Goal: Transaction & Acquisition: Purchase product/service

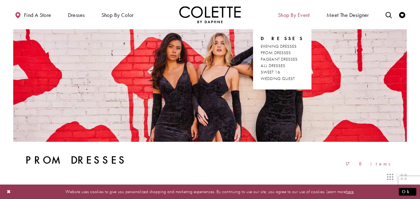
click at [283, 20] on span "Shop By Event" at bounding box center [294, 14] width 35 height 17
click at [280, 65] on span "ALL DRESSES" at bounding box center [273, 66] width 25 height 6
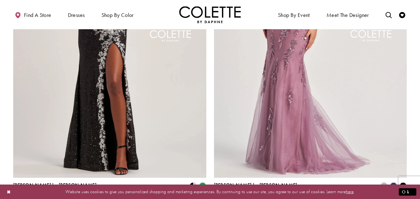
scroll to position [1071, 0]
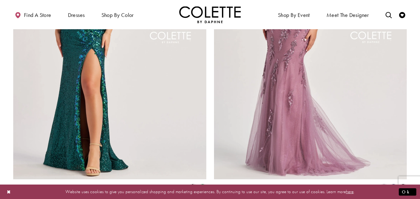
click at [131, 106] on img "Visit Colette by Daphne Style No. CL8425 Page" at bounding box center [109, 38] width 193 height 281
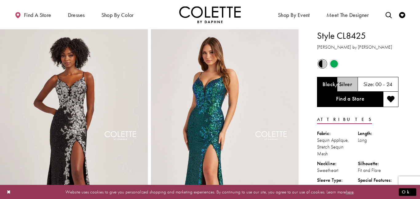
click at [370, 83] on span "Size:" at bounding box center [369, 84] width 11 height 7
click at [377, 87] on h5 "00 - 24" at bounding box center [384, 84] width 17 height 6
click at [333, 80] on div "Black/Silver" at bounding box center [337, 84] width 41 height 15
click at [364, 86] on span "Size:" at bounding box center [369, 84] width 11 height 7
click at [322, 62] on span "Product color controls state depends on size chosen" at bounding box center [323, 64] width 8 height 8
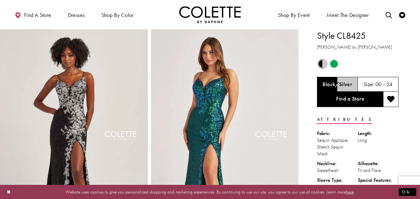
click at [367, 80] on div "Size: 00 - 24" at bounding box center [378, 84] width 41 height 15
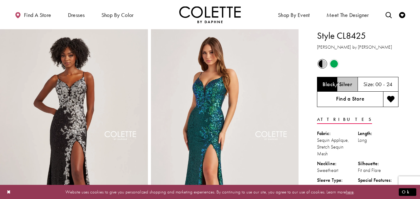
click at [368, 102] on link "Find a Store" at bounding box center [350, 99] width 66 height 15
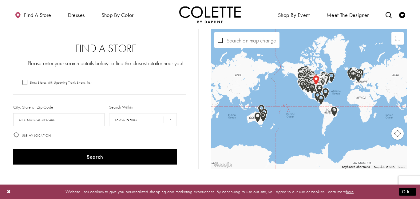
click at [312, 91] on img "Map with store locations" at bounding box center [312, 88] width 7 height 10
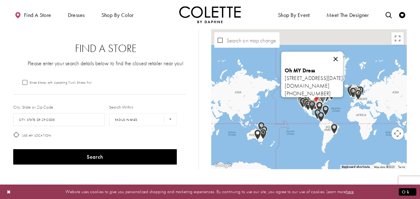
click at [343, 56] on button "Close" at bounding box center [335, 59] width 15 height 15
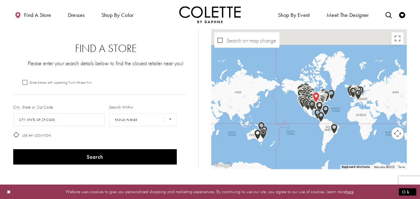
click at [325, 101] on img "Map with store locations" at bounding box center [321, 100] width 7 height 10
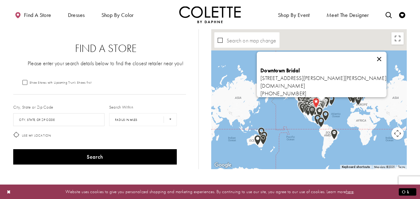
click at [380, 57] on button "Close" at bounding box center [379, 59] width 15 height 15
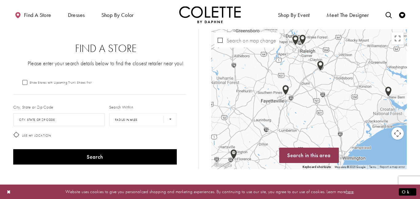
click at [307, 42] on div "Map with store locations" at bounding box center [309, 99] width 196 height 140
click at [305, 42] on img "Map with store locations" at bounding box center [302, 39] width 7 height 10
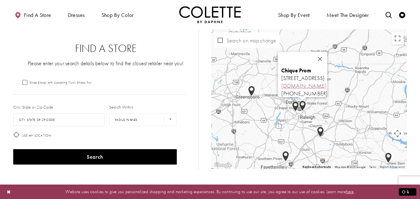
click at [281, 82] on link "chiqueprom.com" at bounding box center [303, 85] width 45 height 7
